Goal: Task Accomplishment & Management: Manage account settings

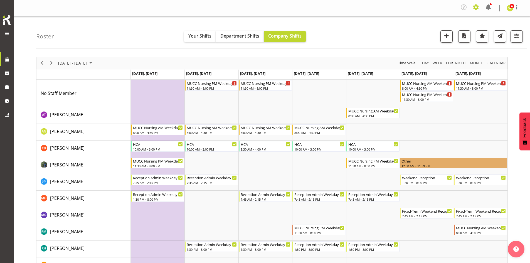
click at [471, 8] on span at bounding box center [475, 7] width 9 height 9
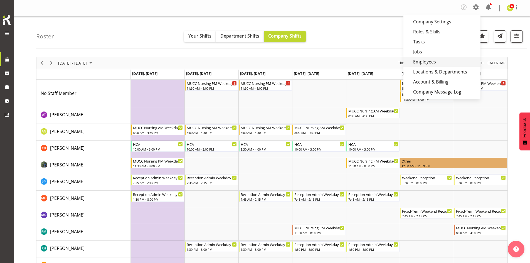
click at [432, 65] on link "Employees" at bounding box center [441, 62] width 77 height 10
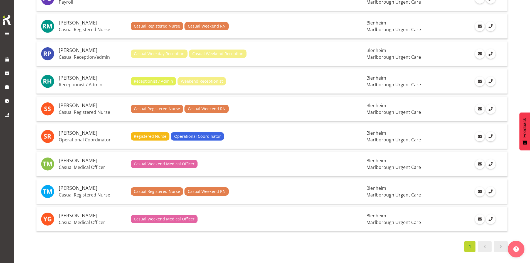
scroll to position [653, 0]
click at [91, 185] on h5 "[PERSON_NAME]" at bounding box center [93, 188] width 68 height 6
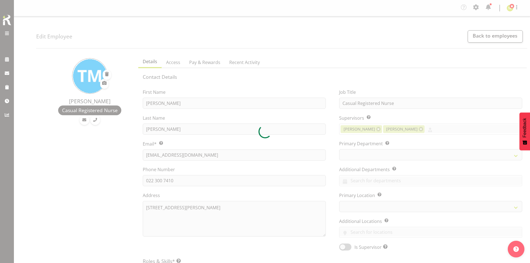
select select "TimelineWeek"
select select
select select "925"
select select
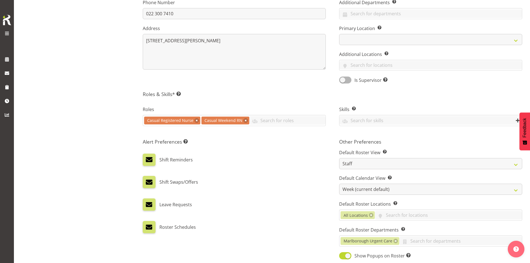
scroll to position [252, 0]
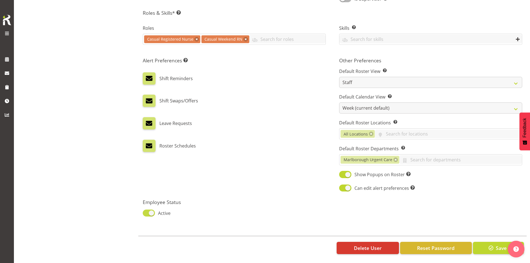
click at [154, 209] on span at bounding box center [149, 212] width 12 height 7
click at [146, 211] on input "Active" at bounding box center [145, 213] width 4 height 4
checkbox input "false"
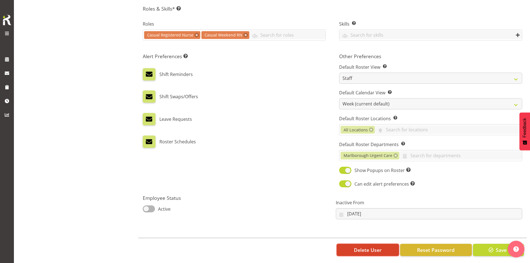
click at [371, 249] on span "Delete User" at bounding box center [368, 249] width 28 height 7
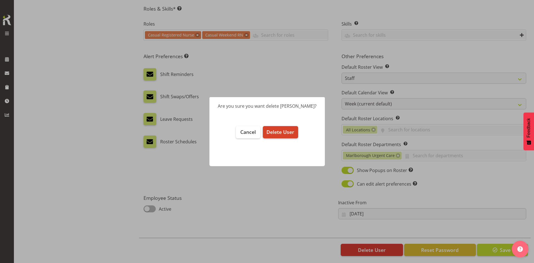
click at [291, 130] on span "Delete User" at bounding box center [280, 132] width 28 height 7
